Goal: Navigation & Orientation: Find specific page/section

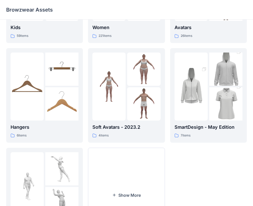
scroll to position [128, 0]
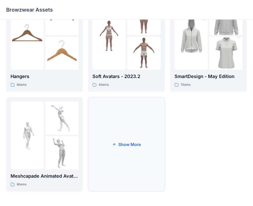
click at [137, 129] on button "Show More" at bounding box center [126, 144] width 77 height 94
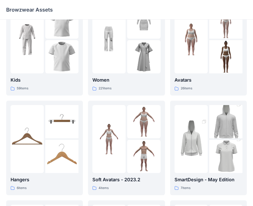
scroll to position [0, 0]
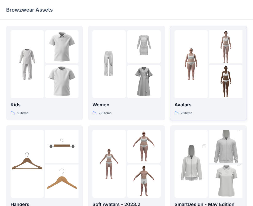
click at [196, 90] on div at bounding box center [190, 64] width 33 height 68
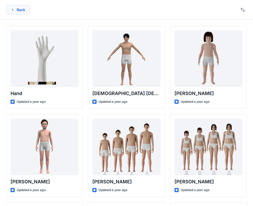
click at [16, 11] on button "Back" at bounding box center [17, 9] width 23 height 9
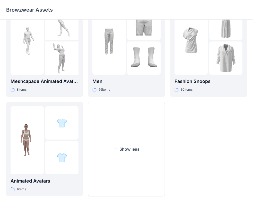
scroll to position [227, 0]
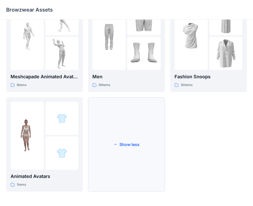
click at [122, 126] on button "Show less" at bounding box center [126, 144] width 77 height 94
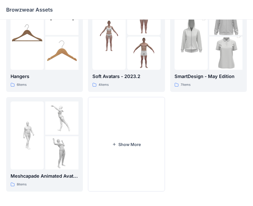
click at [122, 126] on button "Show More" at bounding box center [126, 144] width 77 height 94
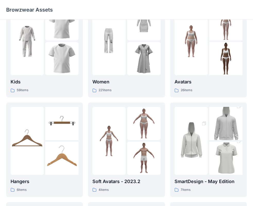
scroll to position [0, 0]
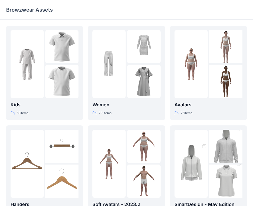
click at [31, 11] on p "Browzwear Assets" at bounding box center [29, 9] width 47 height 7
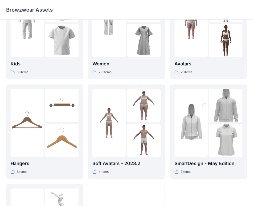
scroll to position [128, 0]
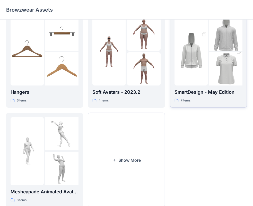
scroll to position [128, 0]
